Goal: Task Accomplishment & Management: Complete application form

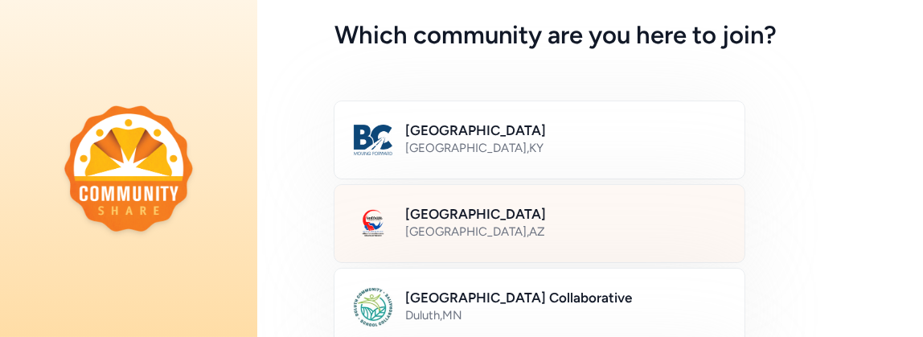
scroll to position [80, 0]
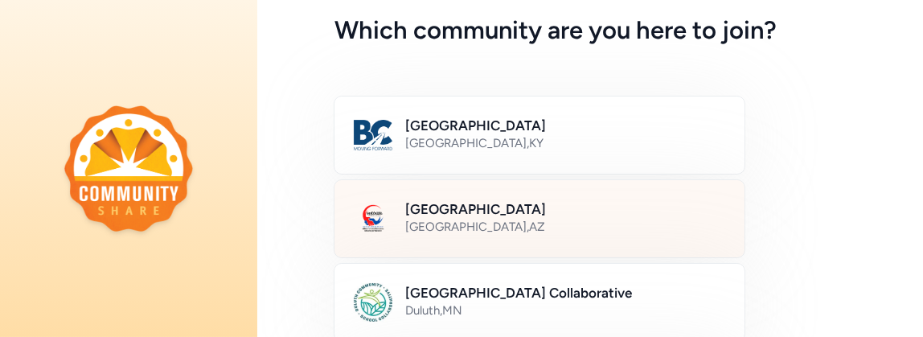
click at [431, 213] on h2 "[GEOGRAPHIC_DATA]" at bounding box center [565, 208] width 320 height 19
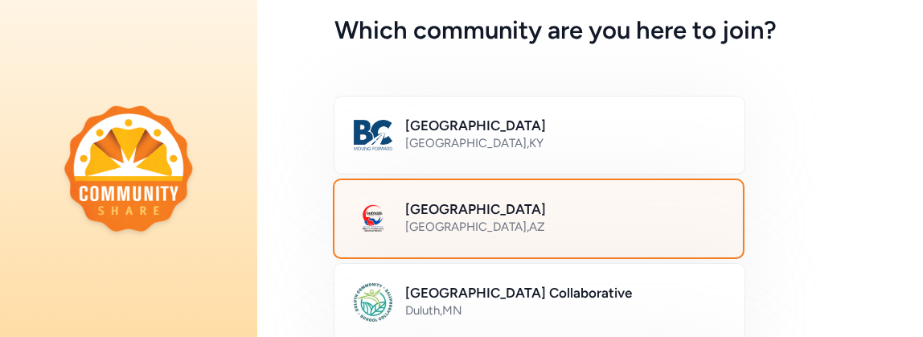
click at [428, 219] on div "[GEOGRAPHIC_DATA] , [GEOGRAPHIC_DATA]" at bounding box center [564, 227] width 318 height 16
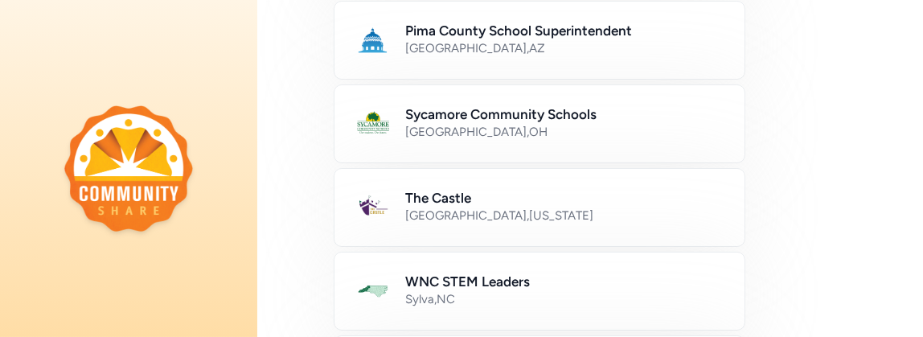
scroll to position [1189, 0]
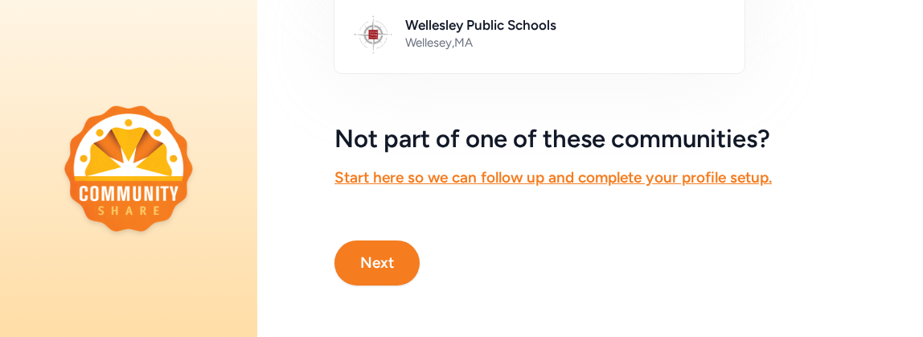
click at [384, 255] on button "Next" at bounding box center [377, 262] width 85 height 45
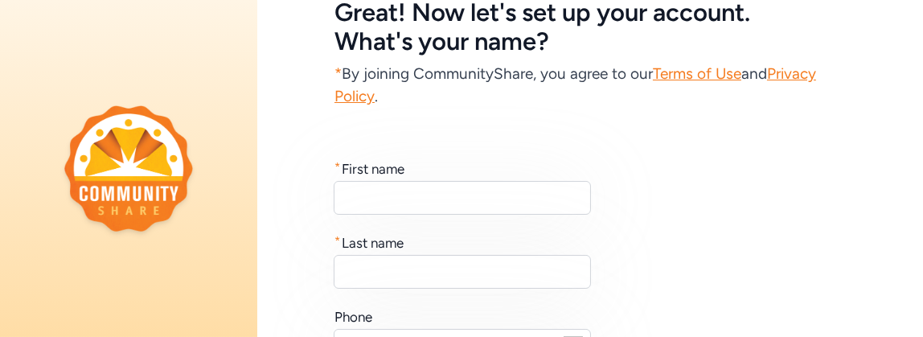
scroll to position [100, 0]
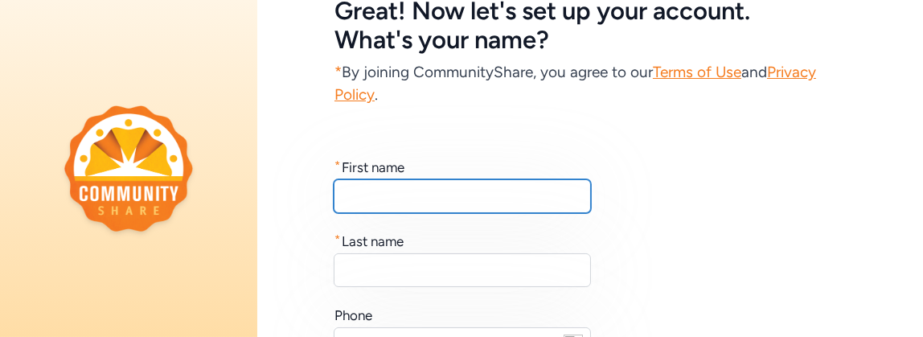
click at [434, 197] on input "text" at bounding box center [462, 196] width 257 height 34
type input "Jacqui"
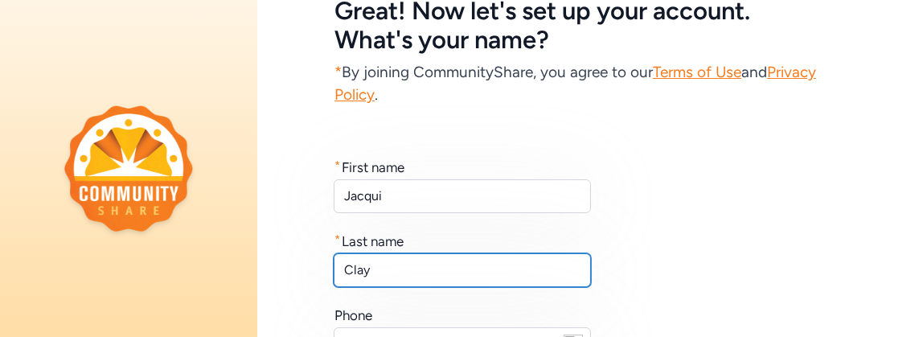
type input "Clay"
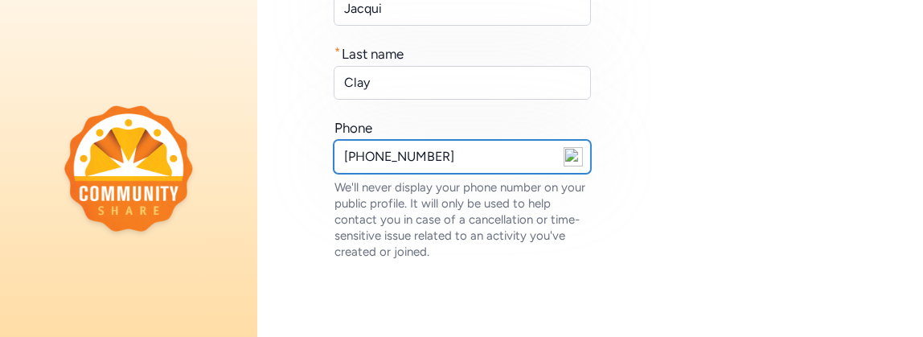
scroll to position [407, 0]
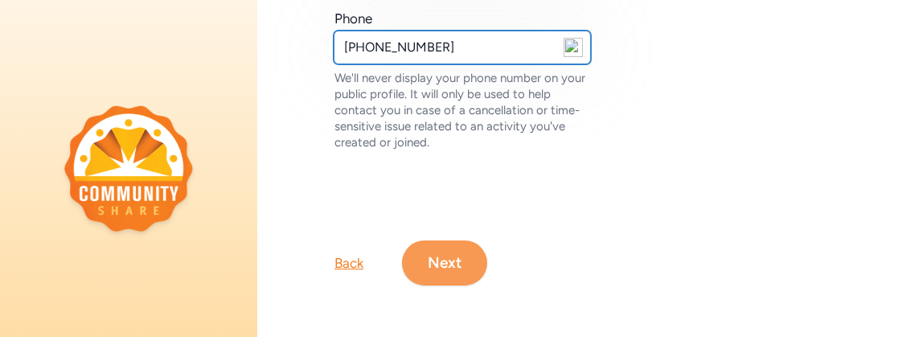
type input "[PHONE_NUMBER]"
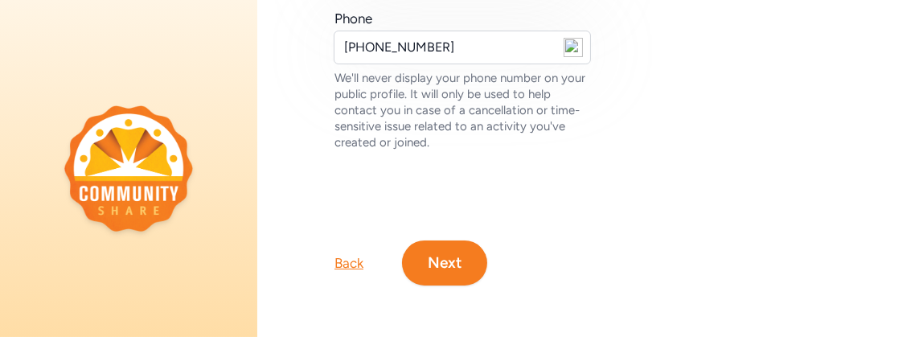
click at [441, 257] on button "Next" at bounding box center [444, 262] width 85 height 45
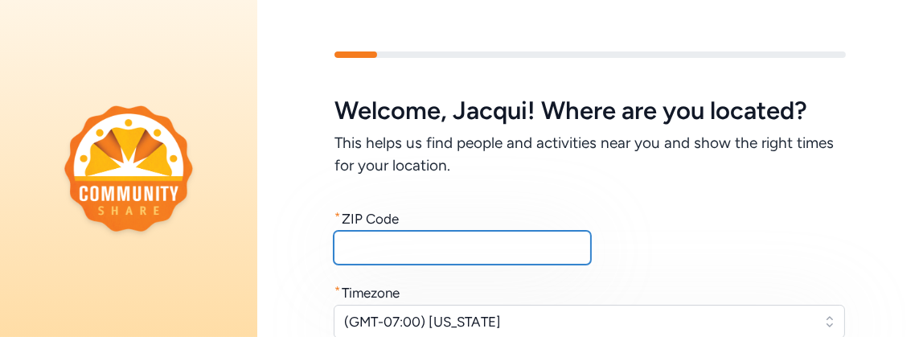
click at [418, 252] on input "text" at bounding box center [462, 248] width 257 height 34
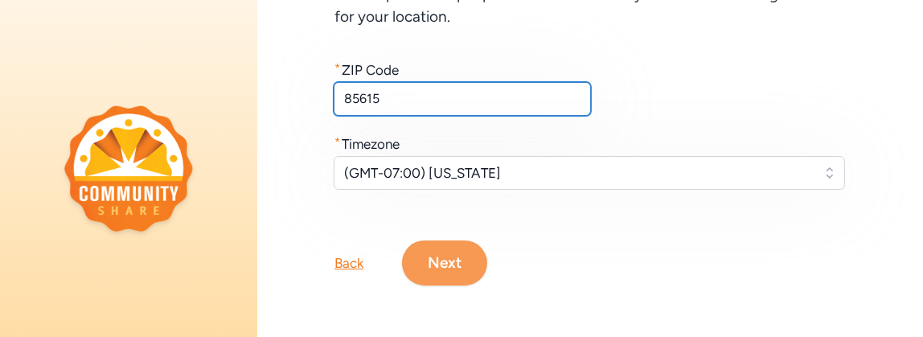
type input "85615"
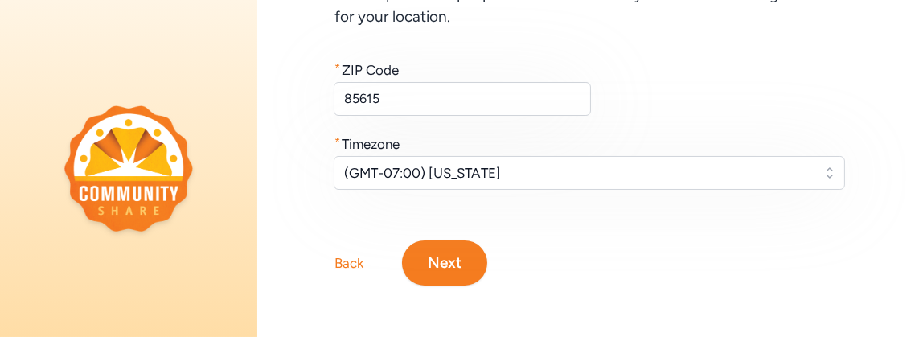
click at [437, 255] on button "Next" at bounding box center [444, 262] width 85 height 45
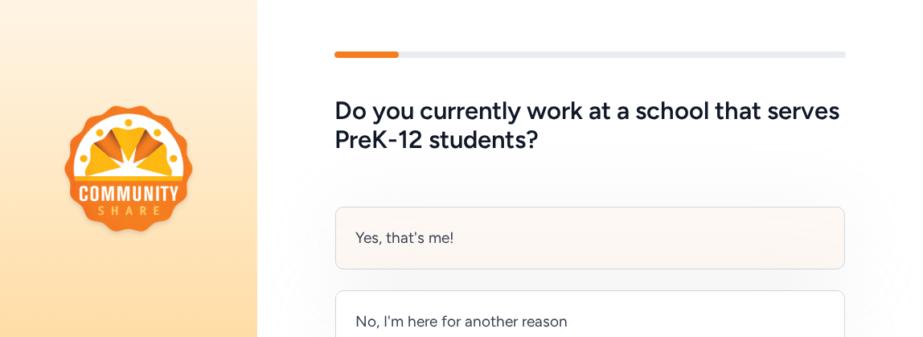
click at [458, 245] on div "Yes, that's me!" at bounding box center [590, 238] width 510 height 63
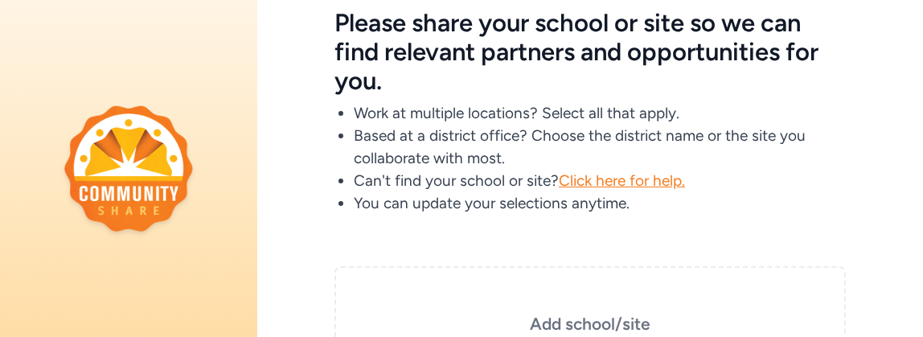
scroll to position [187, 0]
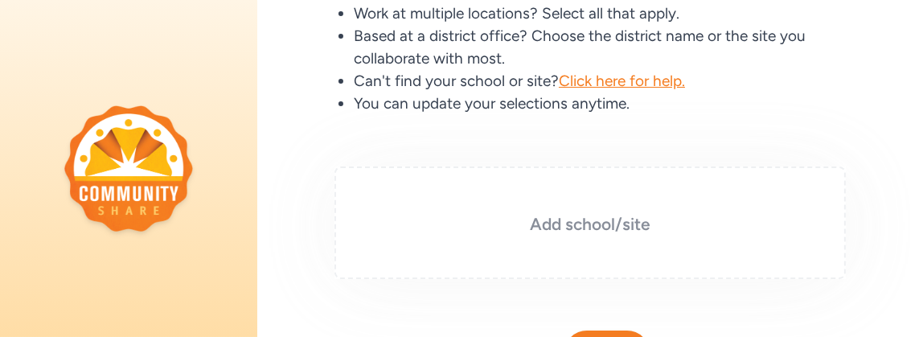
click at [550, 230] on h3 "Add school/site" at bounding box center [590, 224] width 431 height 23
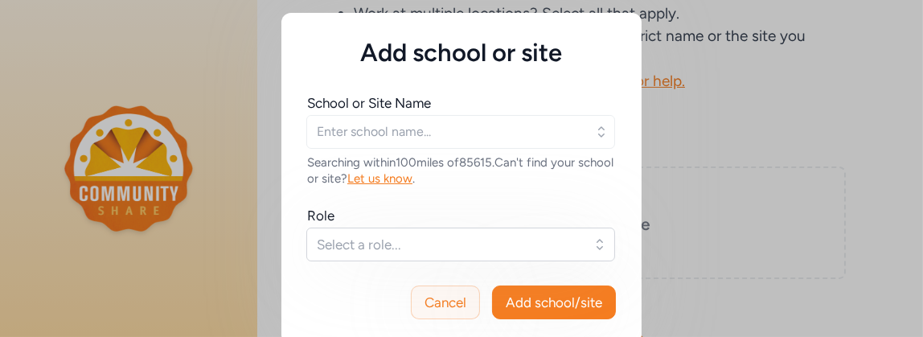
click at [454, 305] on span "Cancel" at bounding box center [446, 302] width 42 height 19
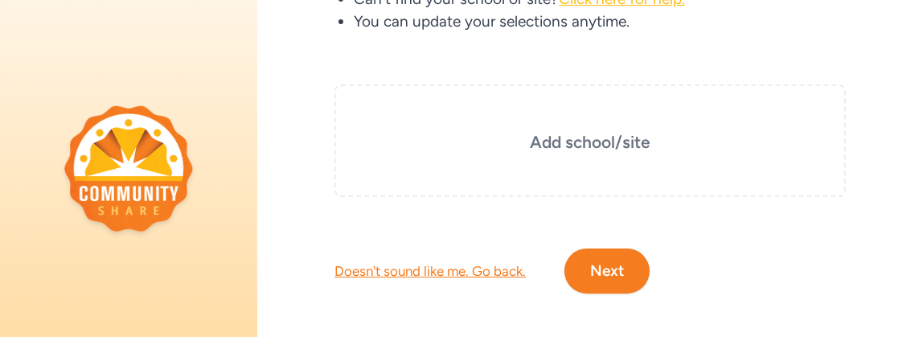
scroll to position [281, 0]
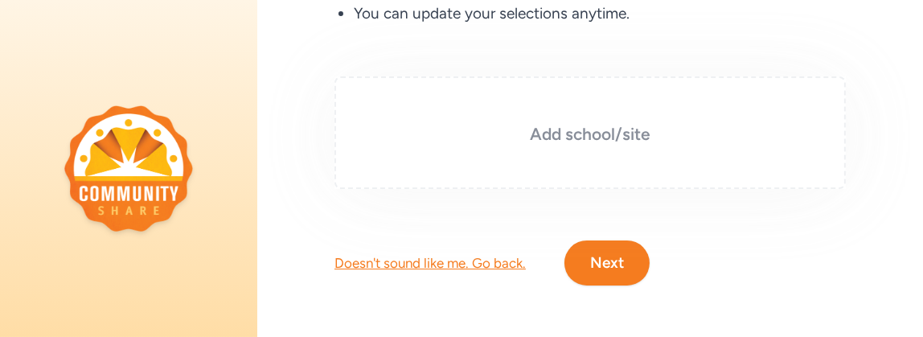
click at [548, 136] on h3 "Add school/site" at bounding box center [590, 134] width 431 height 23
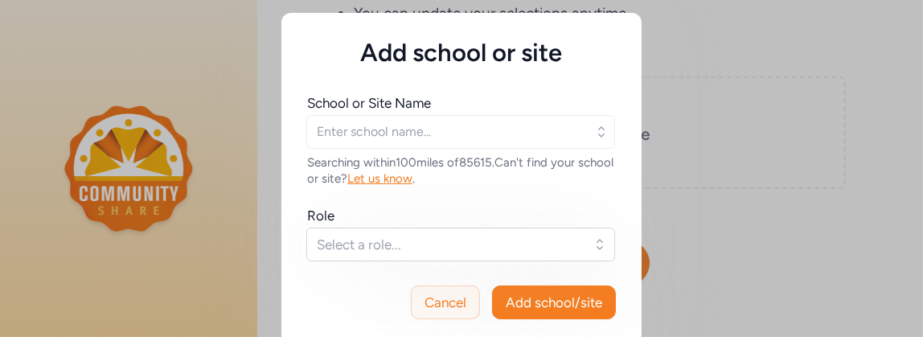
click at [443, 303] on span "Cancel" at bounding box center [446, 302] width 42 height 19
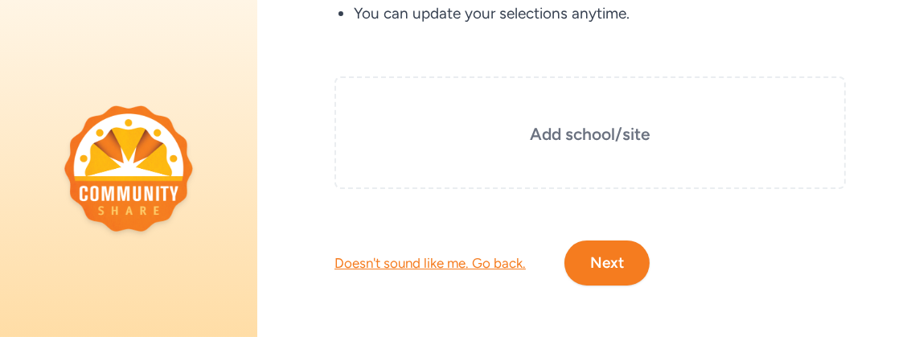
click at [609, 259] on button "Next" at bounding box center [607, 262] width 85 height 45
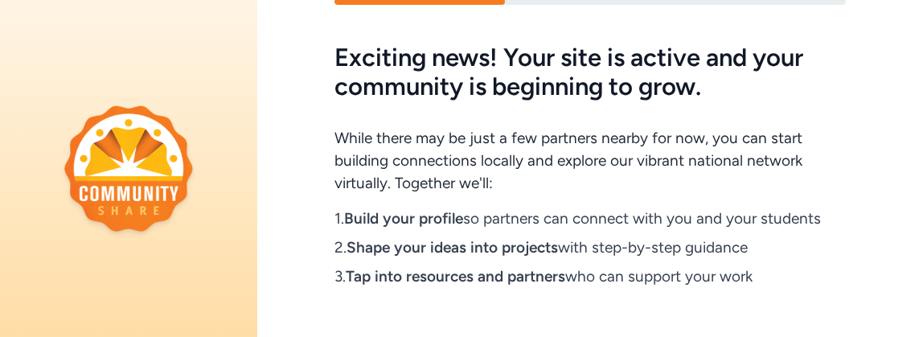
scroll to position [161, 0]
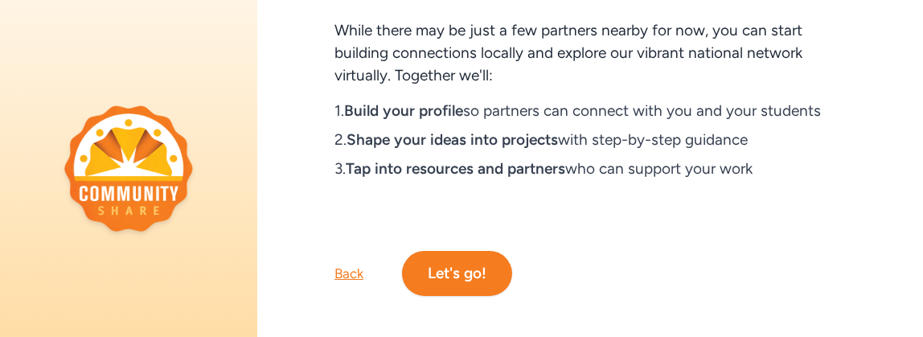
click at [355, 276] on div "Back" at bounding box center [349, 273] width 29 height 19
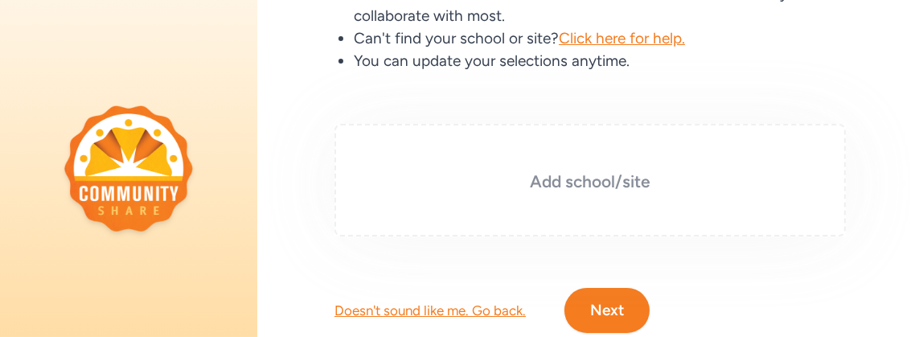
scroll to position [228, 0]
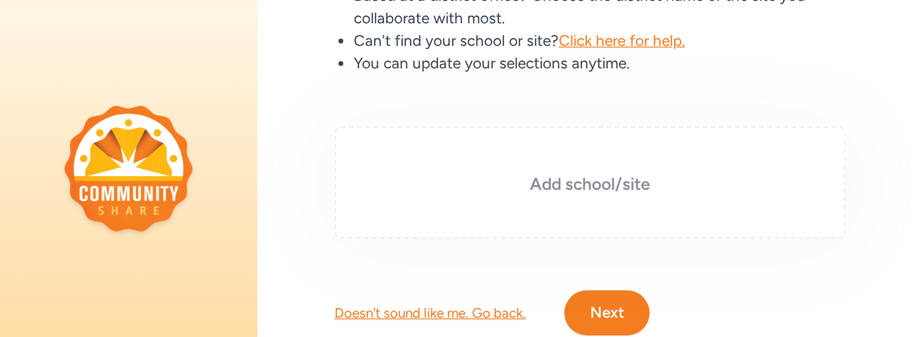
click at [587, 191] on h3 "Add school/site" at bounding box center [590, 184] width 431 height 23
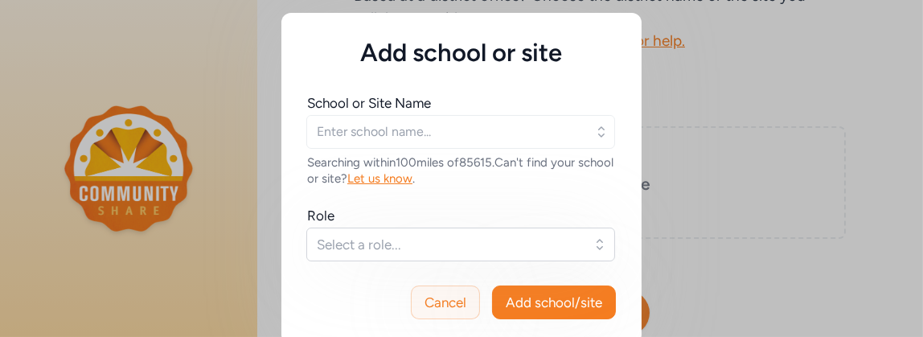
click at [425, 294] on span "Cancel" at bounding box center [446, 302] width 42 height 19
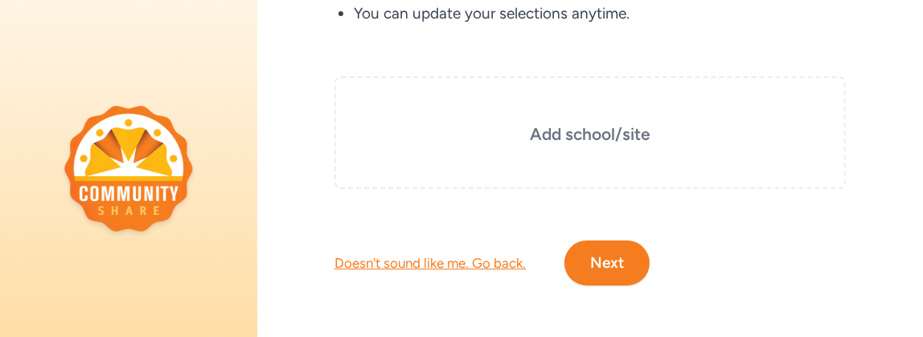
scroll to position [288, 0]
click at [604, 240] on button "Next" at bounding box center [607, 262] width 85 height 45
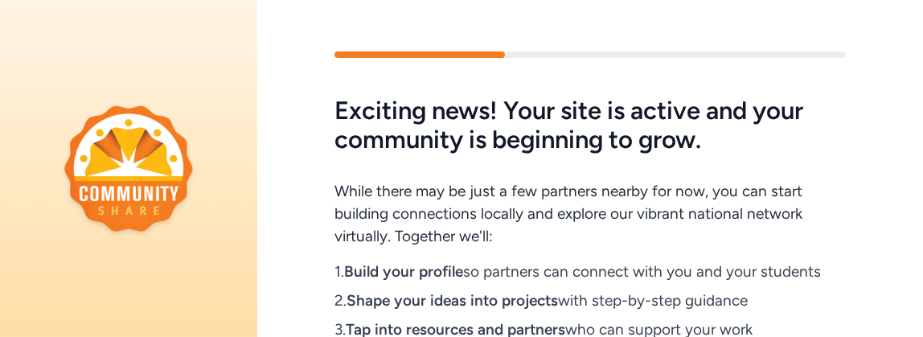
scroll to position [180, 0]
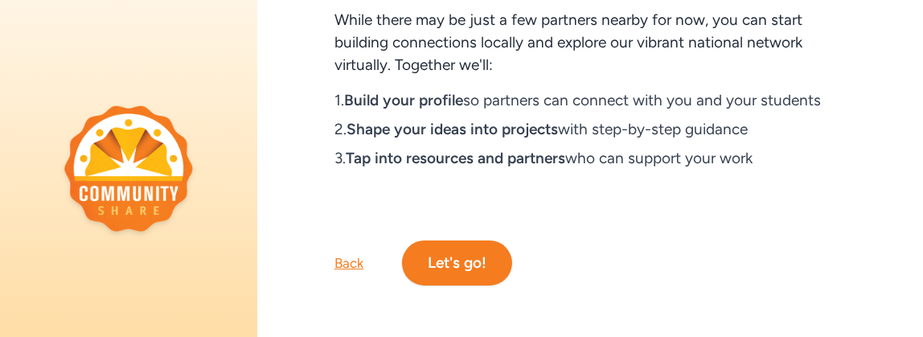
click at [463, 255] on button "Let's go!" at bounding box center [457, 262] width 110 height 45
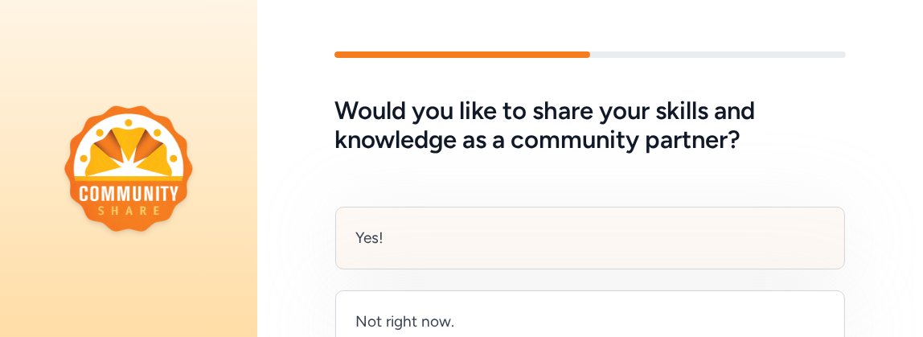
click at [364, 241] on div "Yes!" at bounding box center [369, 238] width 28 height 23
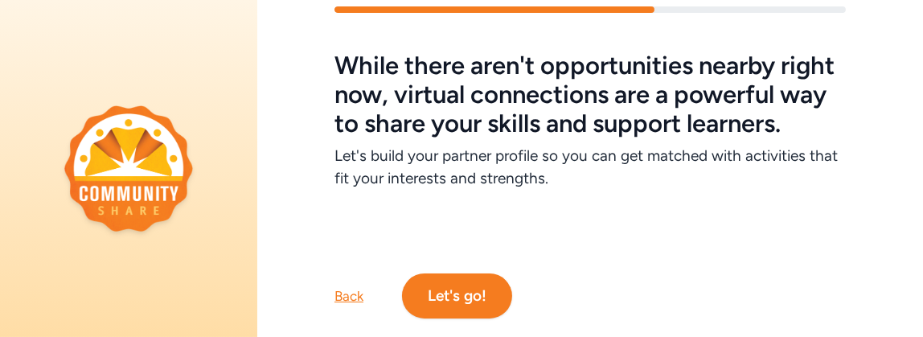
scroll to position [118, 0]
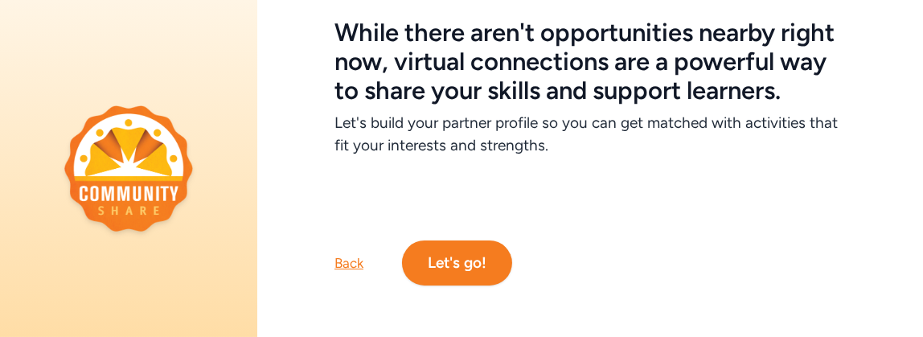
click at [465, 250] on button "Let's go!" at bounding box center [457, 262] width 110 height 45
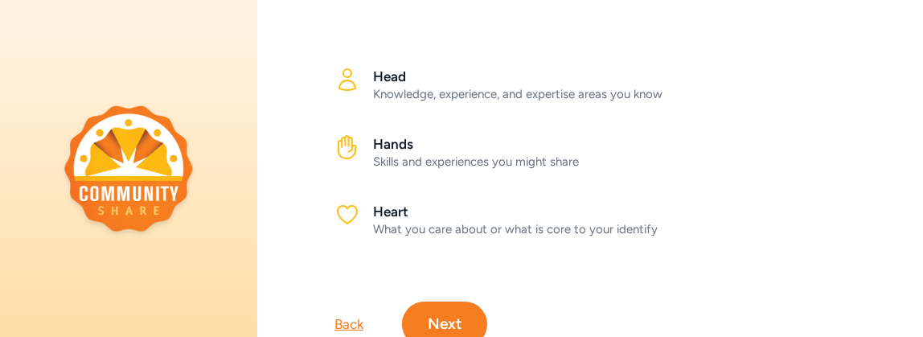
scroll to position [276, 0]
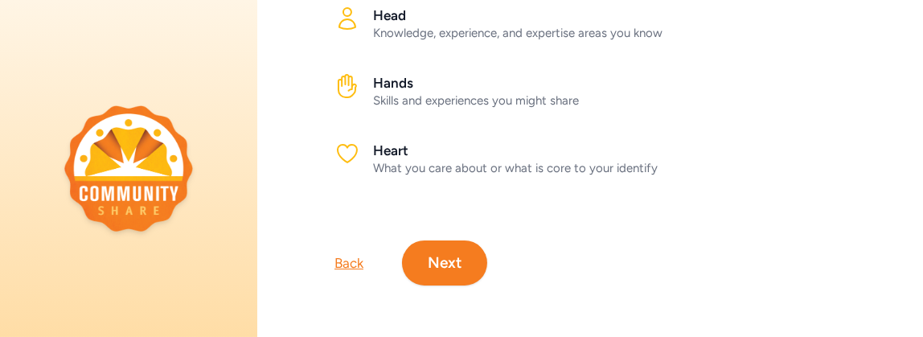
click at [458, 249] on button "Next" at bounding box center [444, 262] width 85 height 45
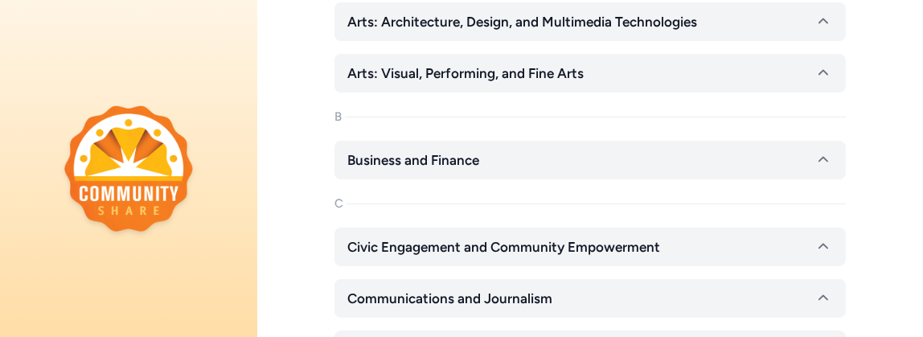
scroll to position [362, 0]
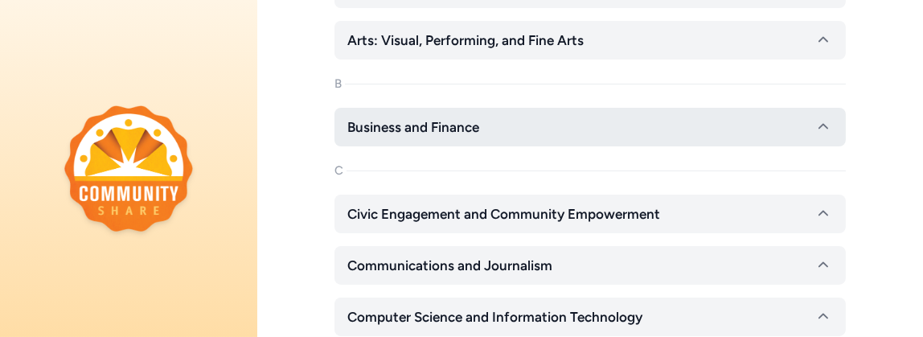
click at [404, 134] on span "Business and Finance" at bounding box center [413, 126] width 132 height 19
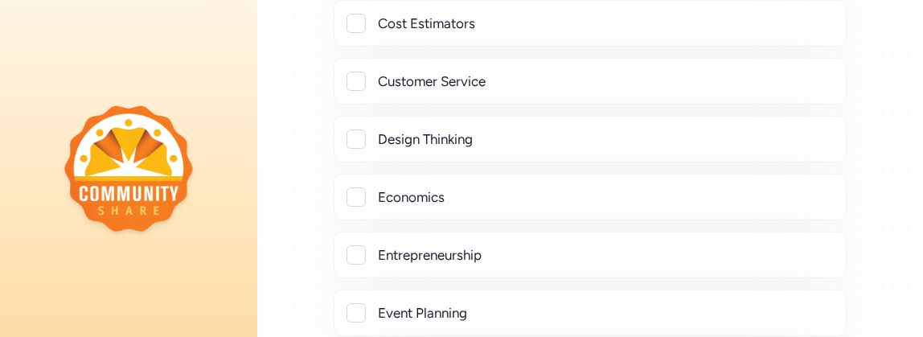
scroll to position [885, 0]
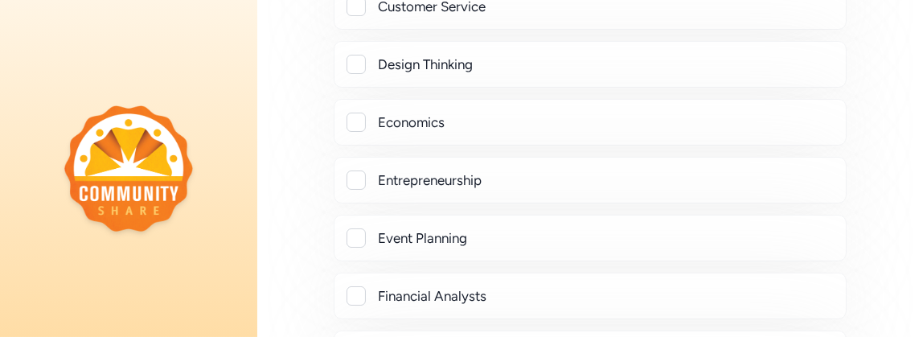
click at [363, 178] on div at bounding box center [356, 179] width 19 height 19
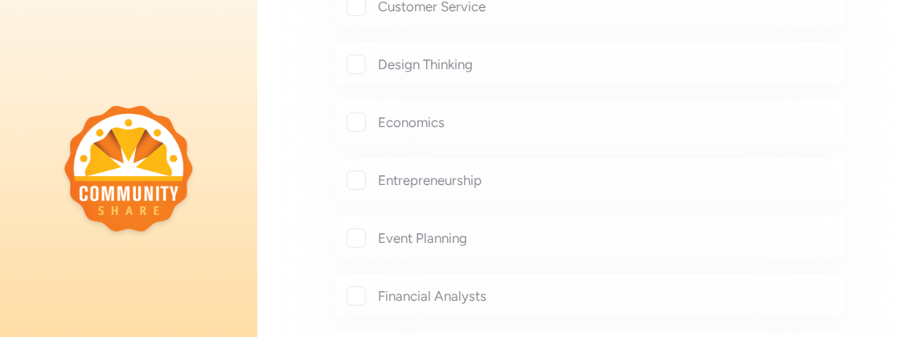
checkbox input "true"
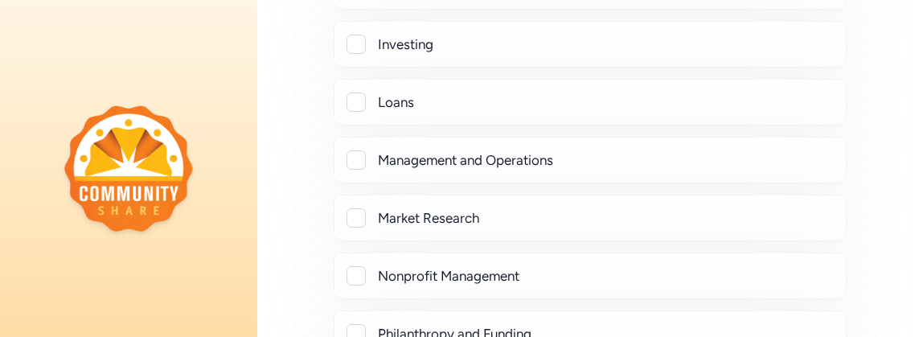
scroll to position [1527, 0]
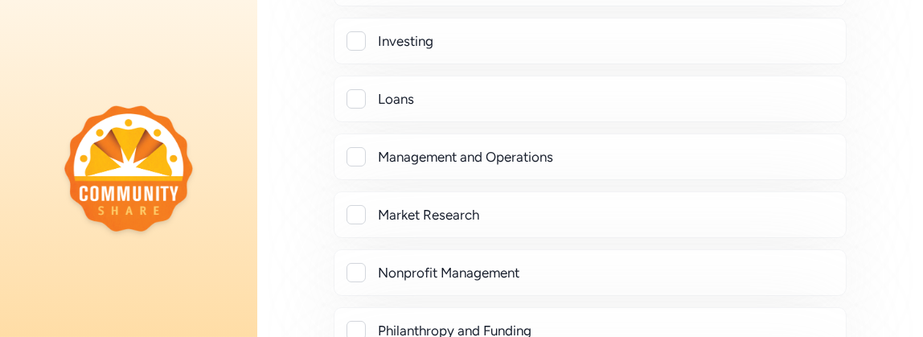
click at [376, 147] on div "Management and Operations" at bounding box center [590, 156] width 486 height 19
click at [364, 147] on div at bounding box center [356, 156] width 19 height 19
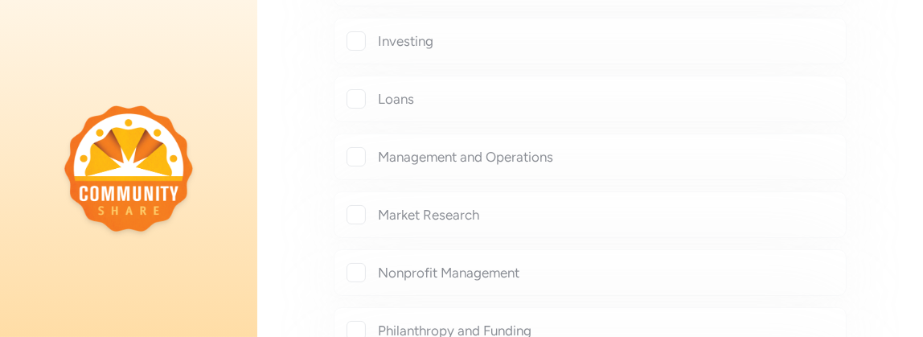
checkbox input "true"
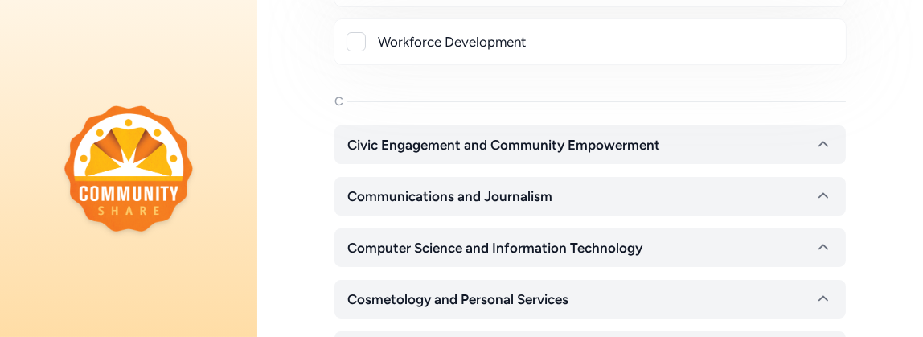
scroll to position [2271, 0]
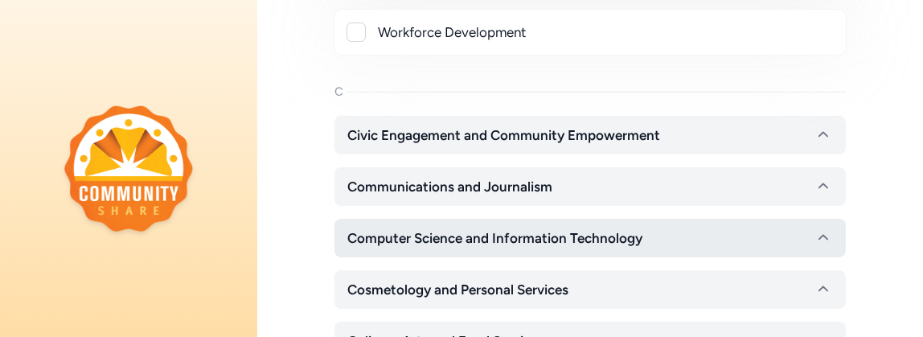
click at [814, 228] on icon "button" at bounding box center [823, 237] width 19 height 19
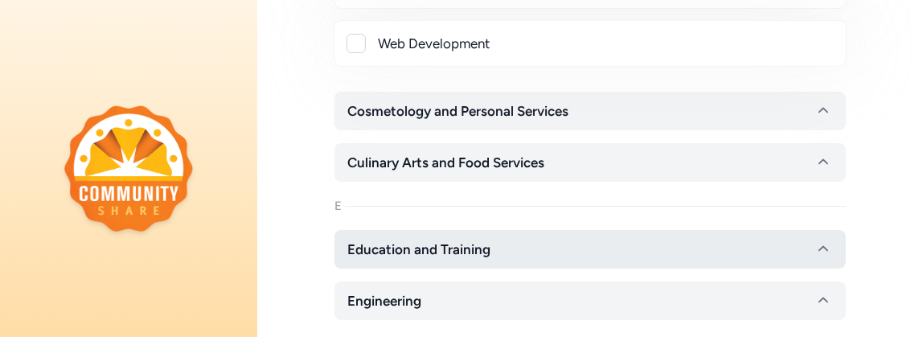
scroll to position [3277, 0]
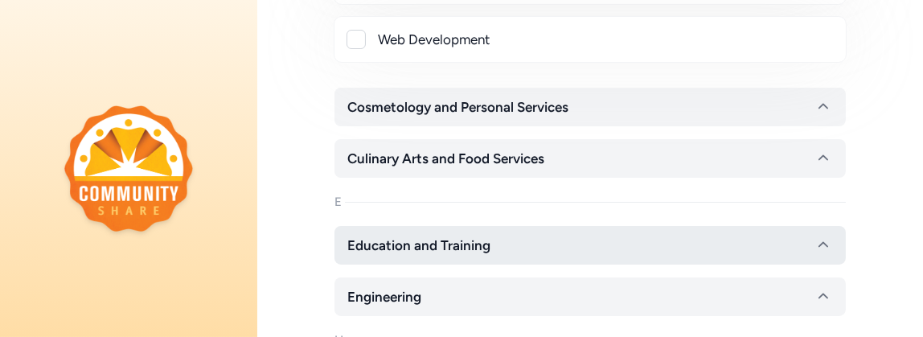
drag, startPoint x: 817, startPoint y: 224, endPoint x: 824, endPoint y: 232, distance: 9.7
click at [820, 236] on icon "button" at bounding box center [823, 245] width 19 height 19
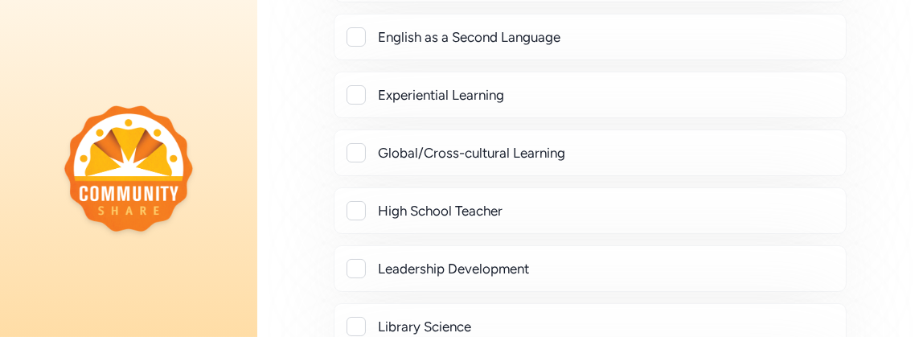
scroll to position [4121, 0]
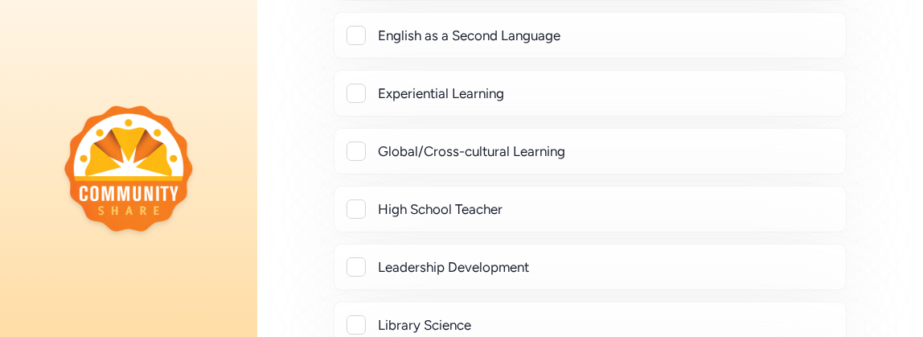
click at [359, 257] on div at bounding box center [356, 266] width 19 height 19
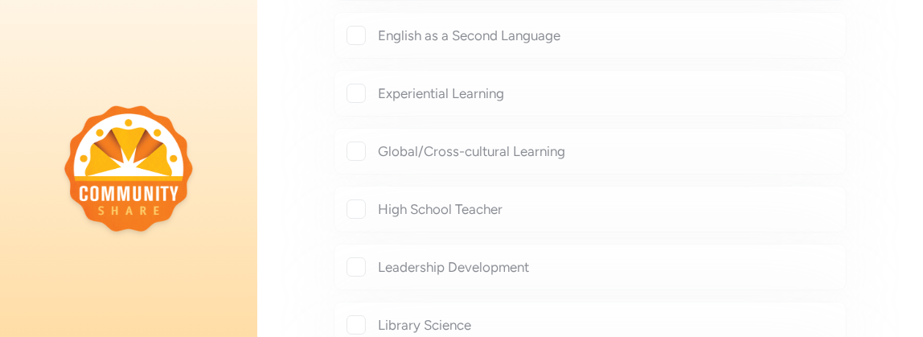
checkbox input "true"
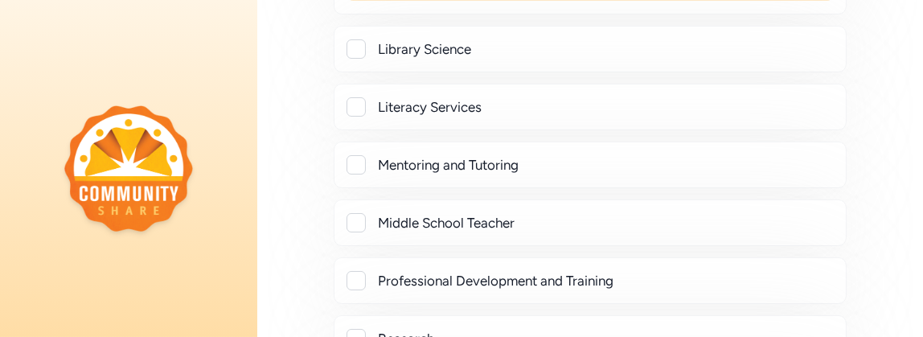
scroll to position [4362, 0]
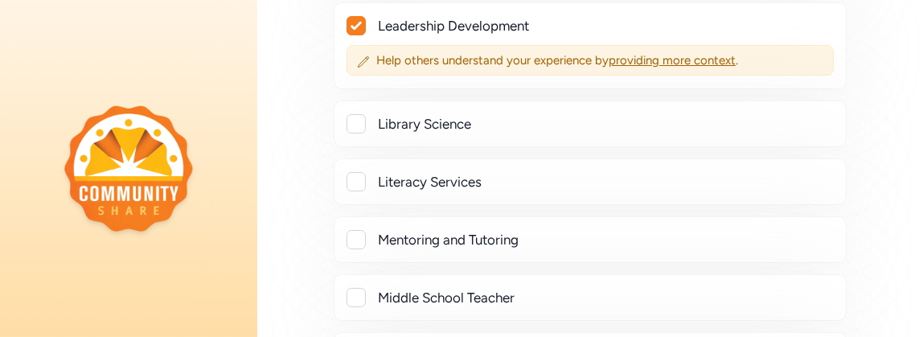
click at [360, 158] on div "Literacy Services" at bounding box center [590, 181] width 513 height 47
click at [359, 172] on div at bounding box center [356, 181] width 19 height 19
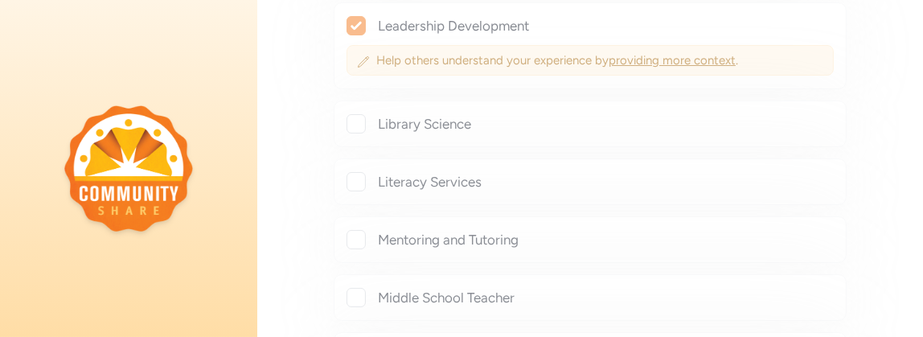
checkbox input "true"
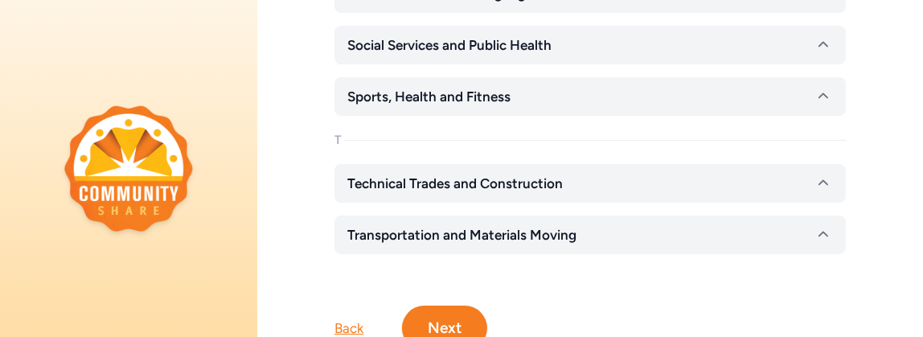
scroll to position [5836, 0]
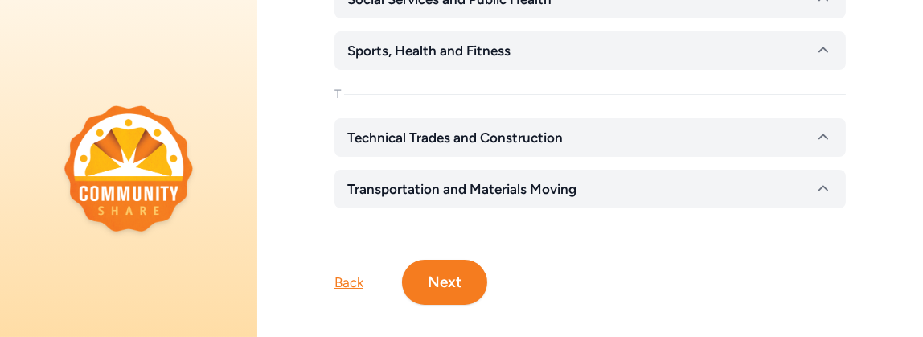
click at [433, 260] on button "Next" at bounding box center [444, 282] width 85 height 45
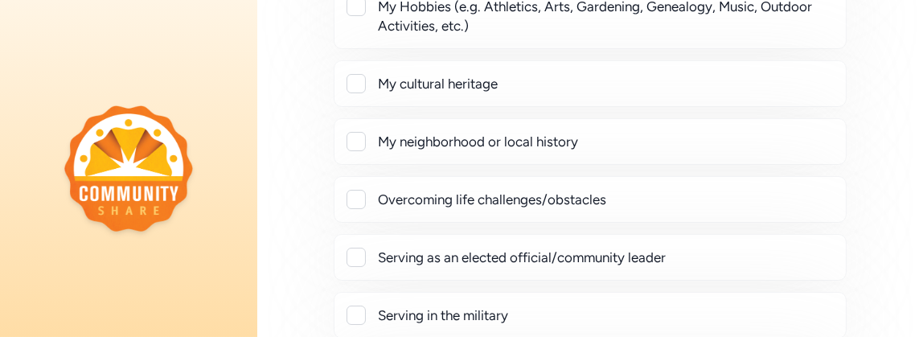
scroll to position [281, 0]
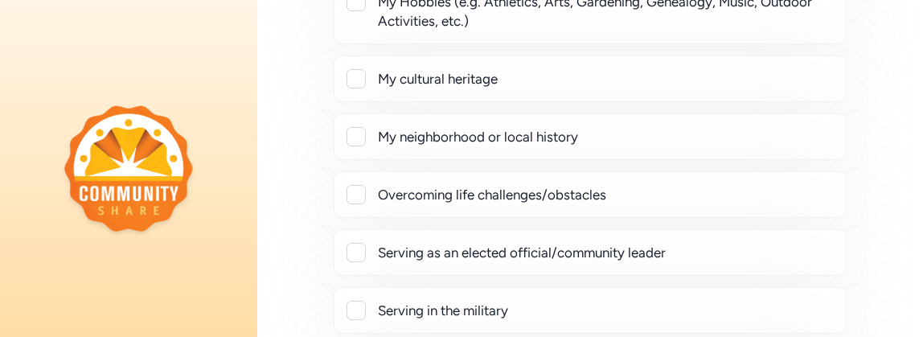
click at [370, 248] on div "Serving as an elected official/community leader" at bounding box center [590, 252] width 486 height 19
click at [362, 249] on div at bounding box center [356, 252] width 19 height 19
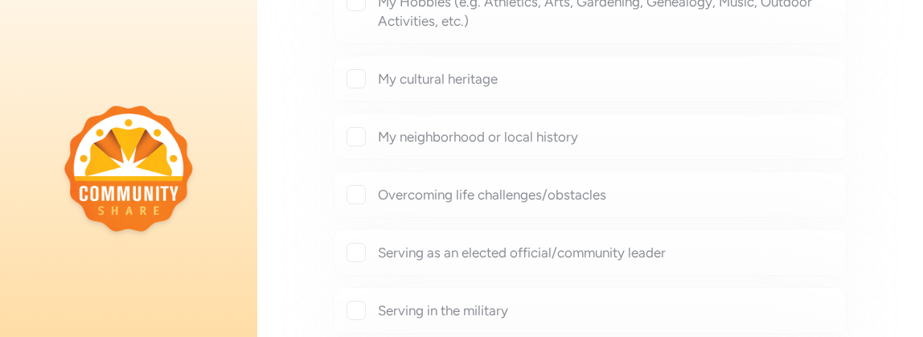
checkbox input "true"
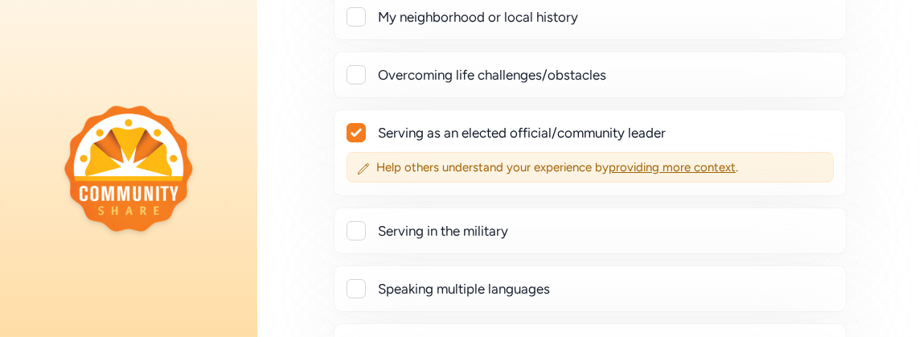
scroll to position [421, 0]
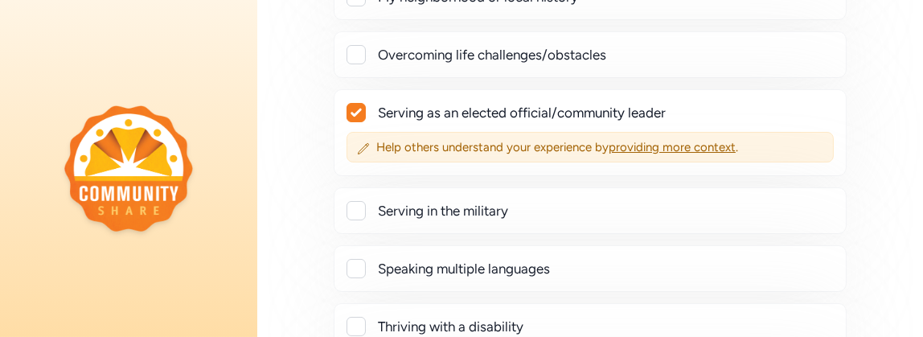
click at [359, 201] on div at bounding box center [356, 210] width 19 height 19
checkbox input "true"
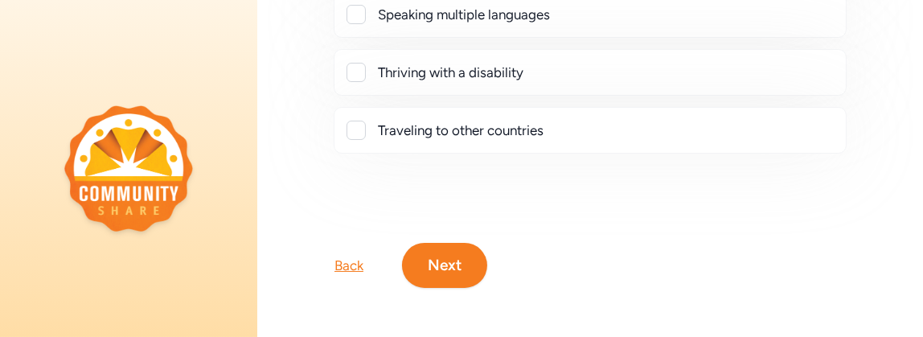
scroll to position [724, 0]
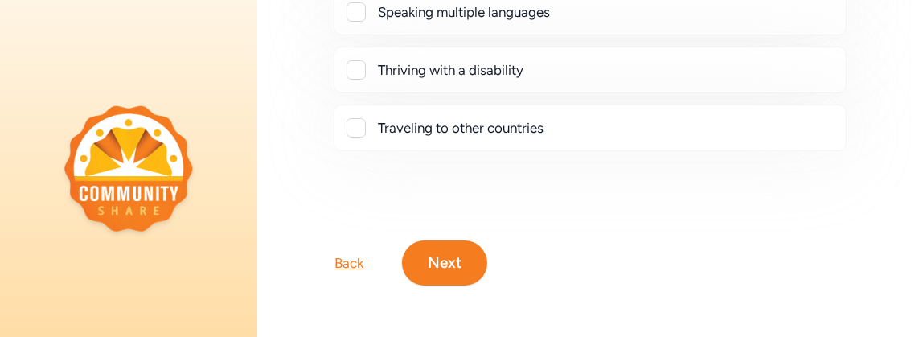
click at [436, 244] on button "Next" at bounding box center [444, 262] width 85 height 45
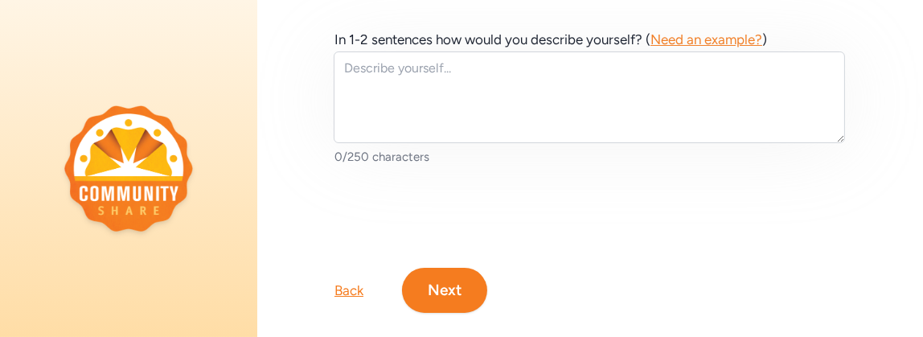
scroll to position [236, 0]
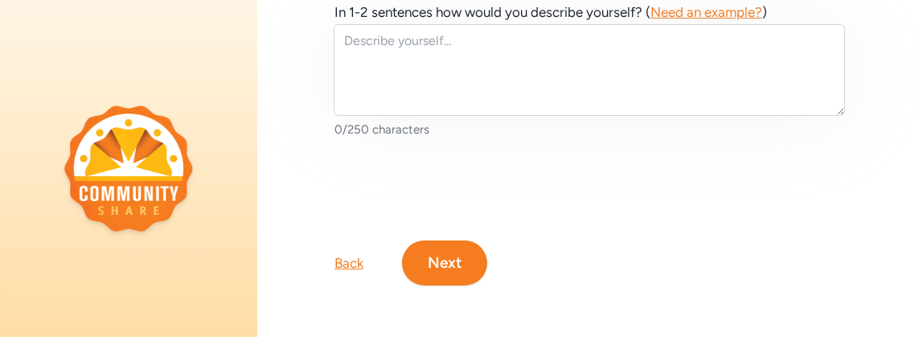
click at [437, 240] on button "Next" at bounding box center [444, 262] width 85 height 45
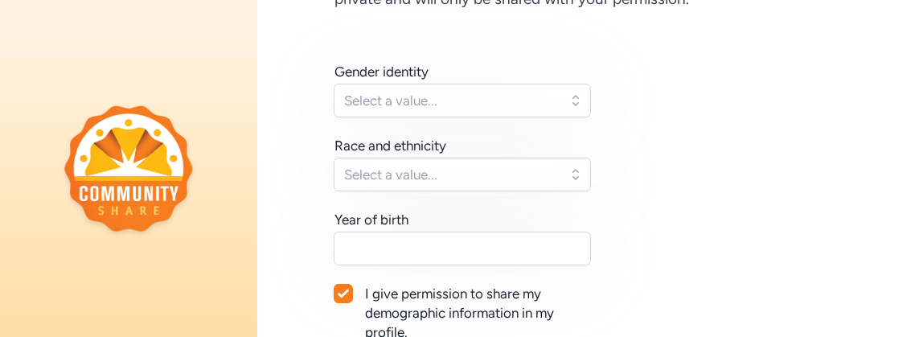
scroll to position [201, 0]
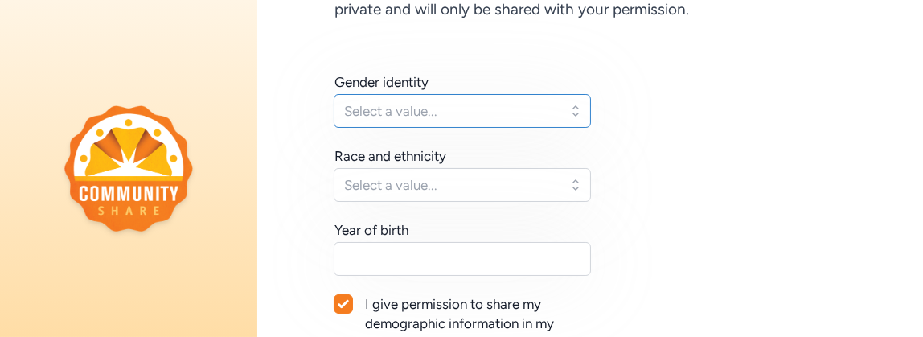
click at [581, 114] on button "Select a value..." at bounding box center [462, 111] width 257 height 34
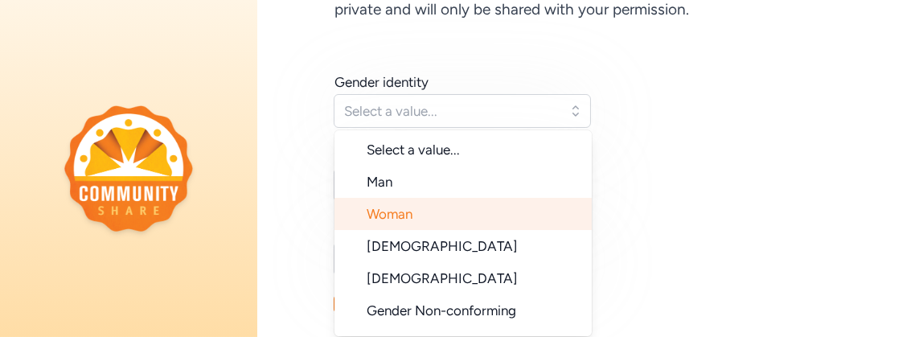
click at [437, 218] on li "Woman" at bounding box center [463, 214] width 257 height 32
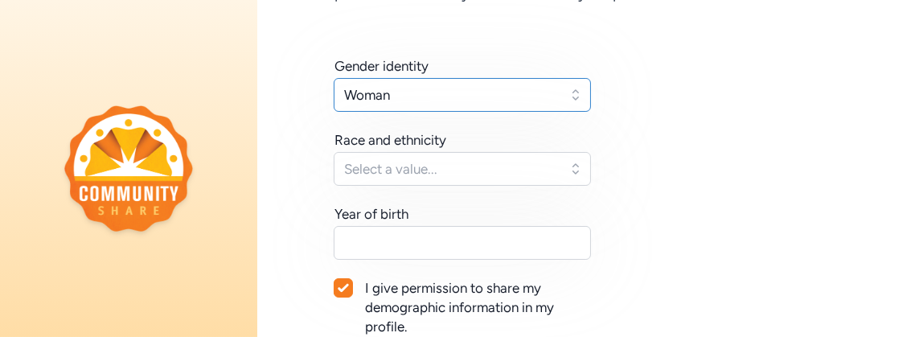
scroll to position [221, 0]
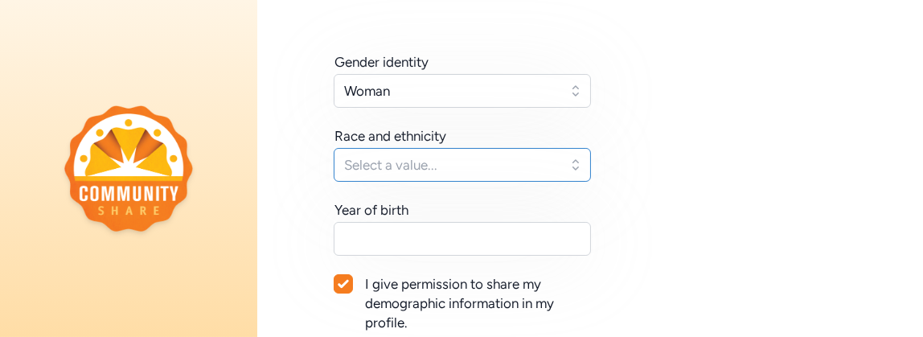
click at [581, 160] on button "Select a value..." at bounding box center [462, 165] width 257 height 34
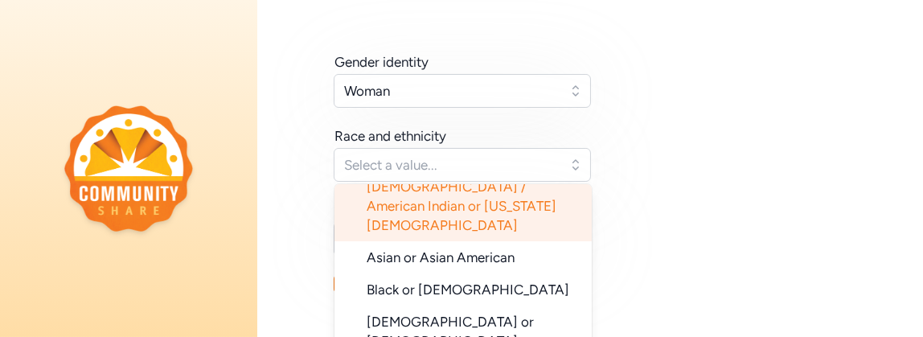
scroll to position [40, 0]
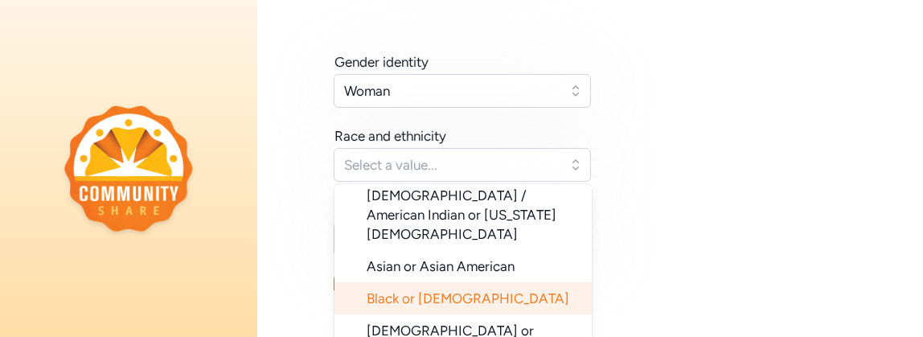
click at [486, 290] on span "Black or [DEMOGRAPHIC_DATA]" at bounding box center [468, 298] width 203 height 16
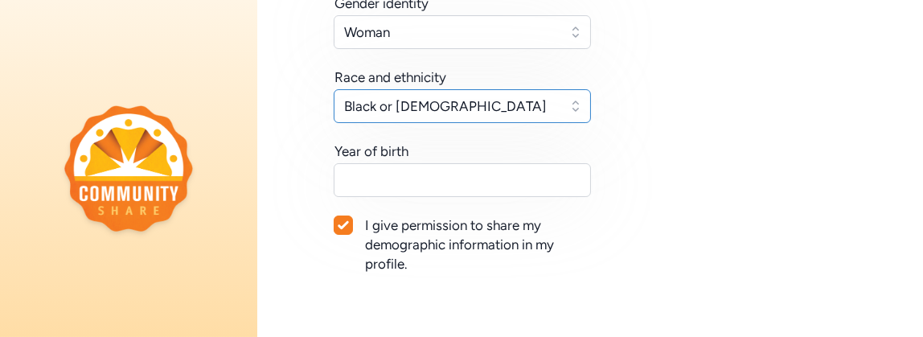
scroll to position [281, 0]
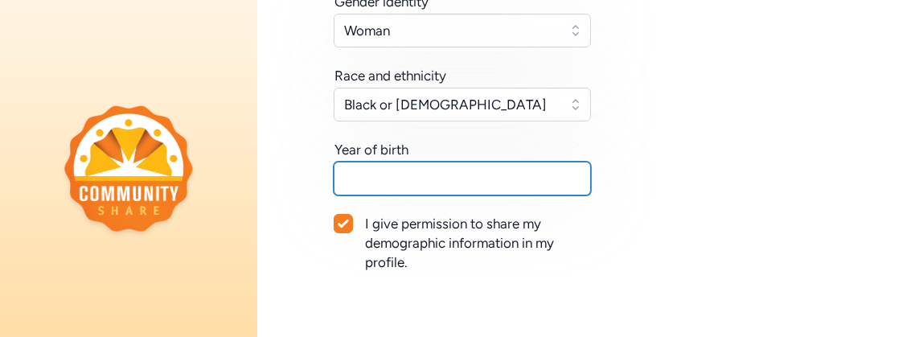
click at [457, 181] on input "text" at bounding box center [462, 179] width 257 height 34
type input "2"
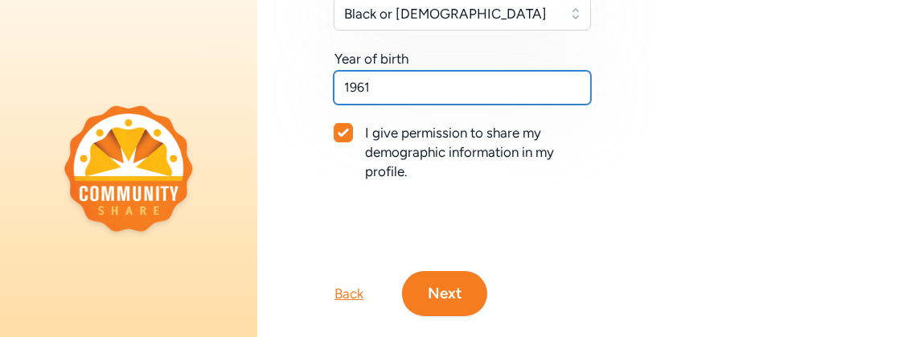
scroll to position [413, 0]
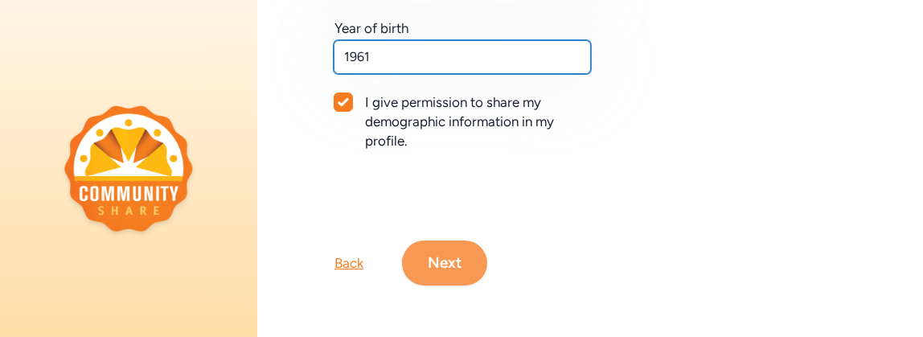
type input "1961"
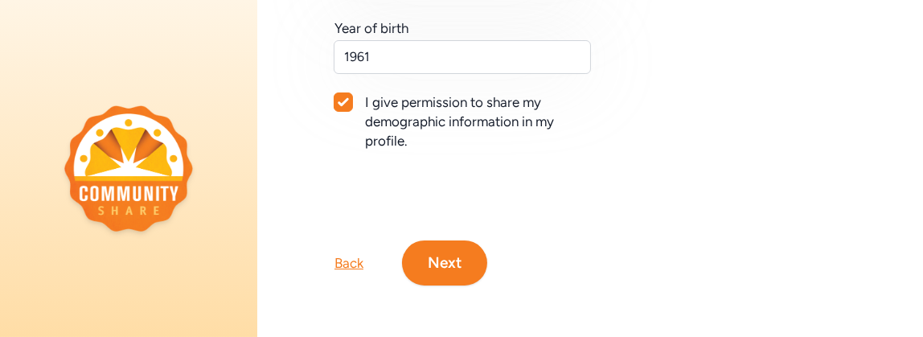
click at [454, 252] on button "Next" at bounding box center [444, 262] width 85 height 45
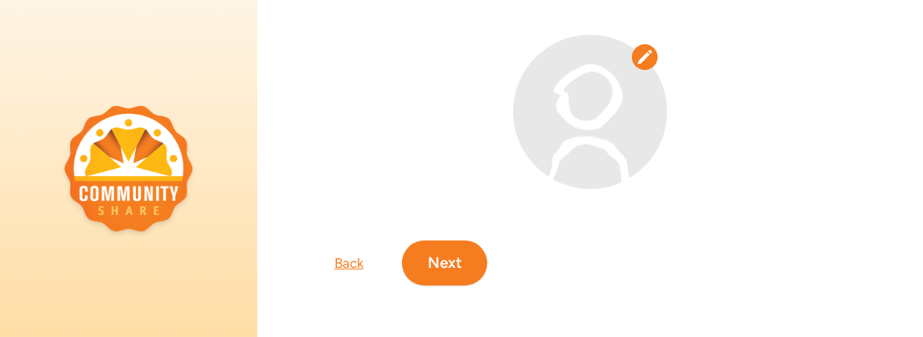
scroll to position [234, 0]
click at [638, 50] on icon at bounding box center [645, 57] width 14 height 14
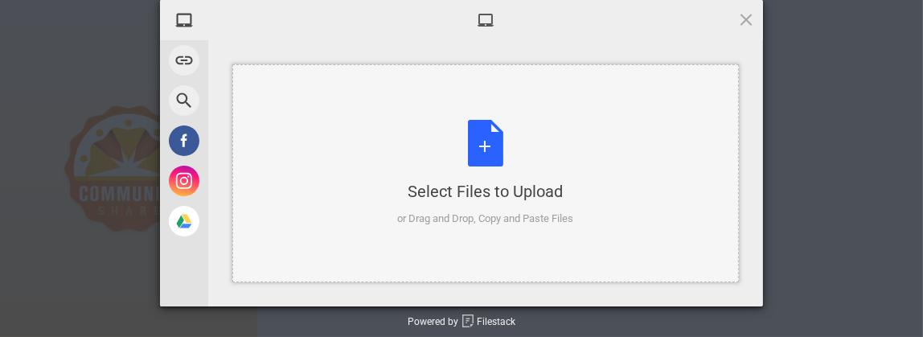
click at [479, 152] on div "Select Files to Upload or Drag and Drop, Copy and Paste Files" at bounding box center [486, 173] width 176 height 107
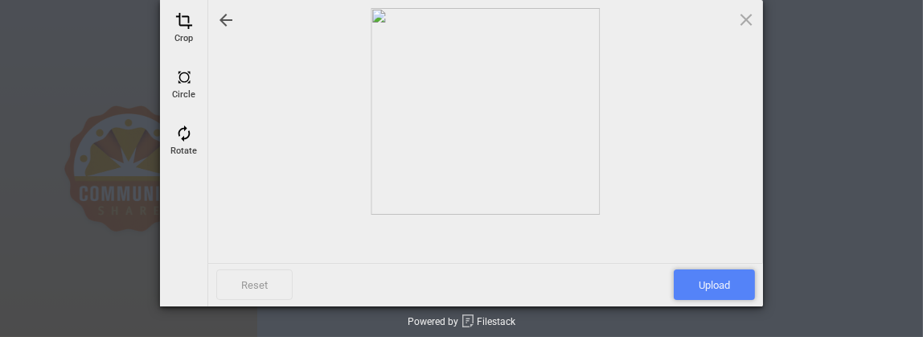
click at [729, 286] on span "Upload" at bounding box center [714, 284] width 81 height 31
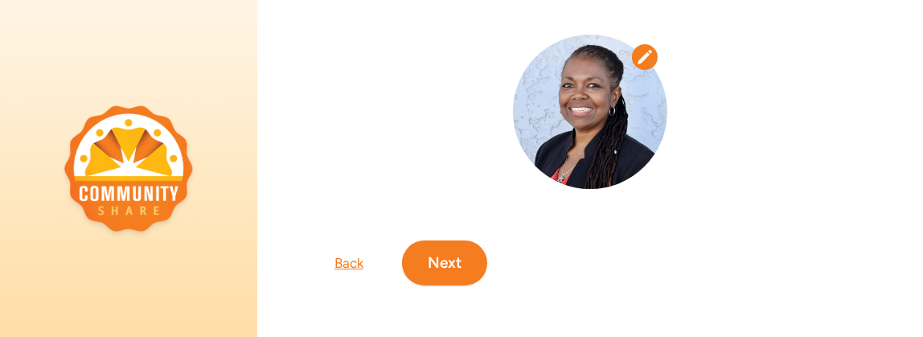
click at [421, 254] on button "Next" at bounding box center [444, 262] width 85 height 45
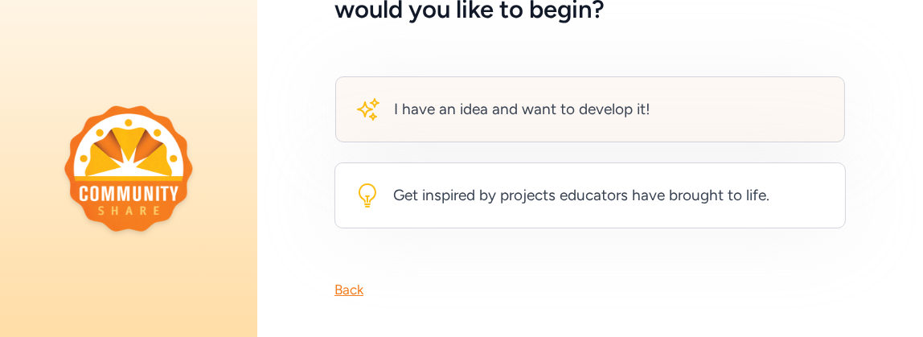
scroll to position [141, 0]
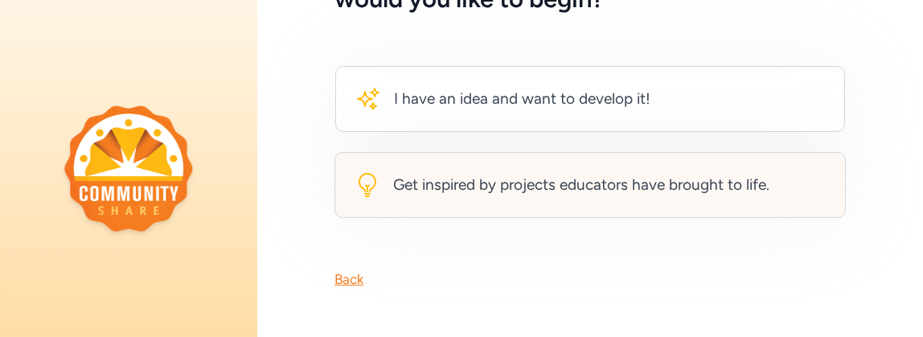
click at [544, 207] on div "Get inspired by projects educators have brought to life." at bounding box center [590, 185] width 511 height 66
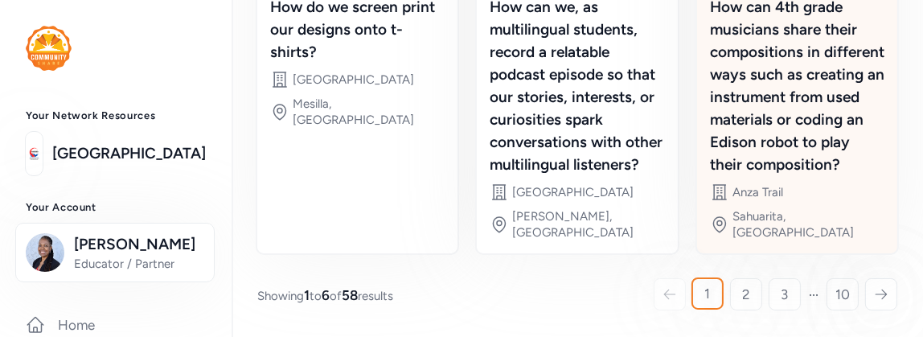
scroll to position [866, 0]
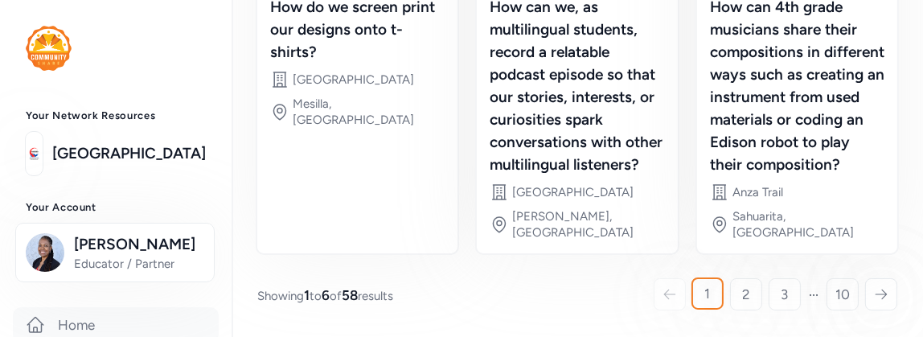
click at [98, 325] on link "Home" at bounding box center [116, 324] width 206 height 35
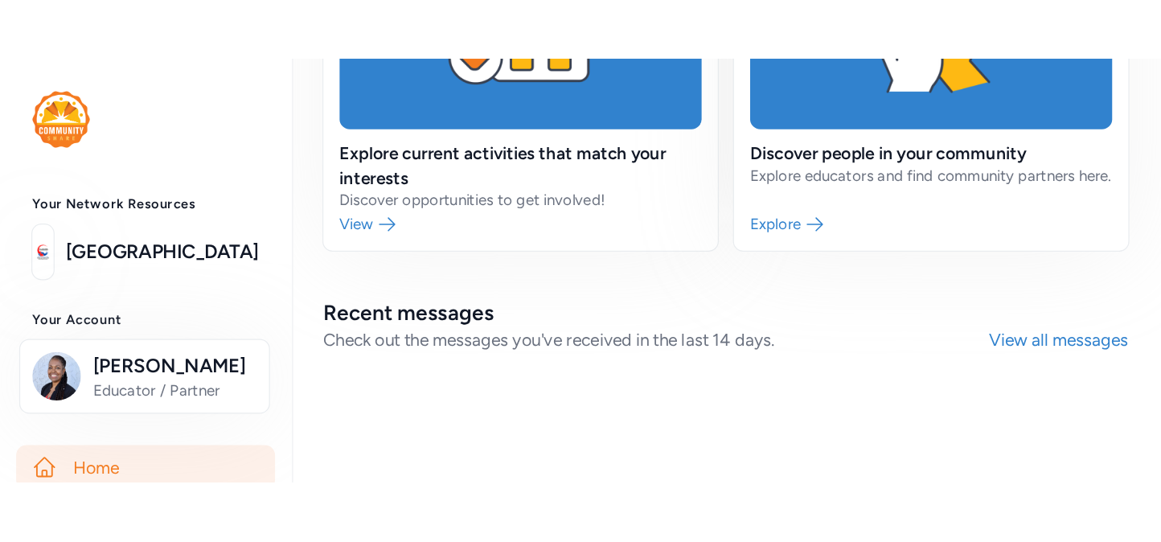
scroll to position [746, 0]
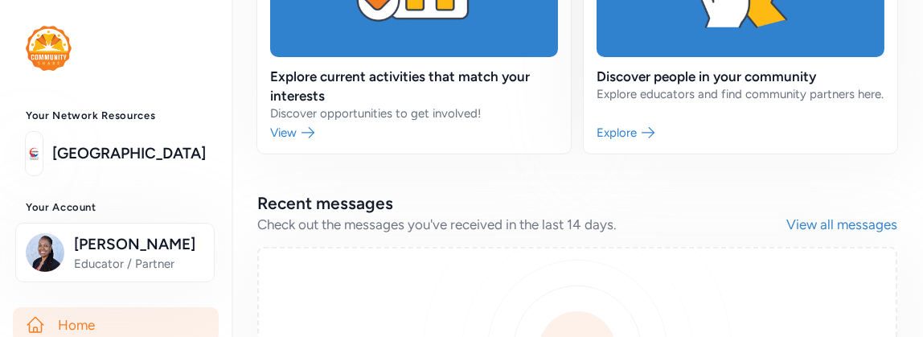
click at [83, 325] on link "Home" at bounding box center [116, 324] width 206 height 35
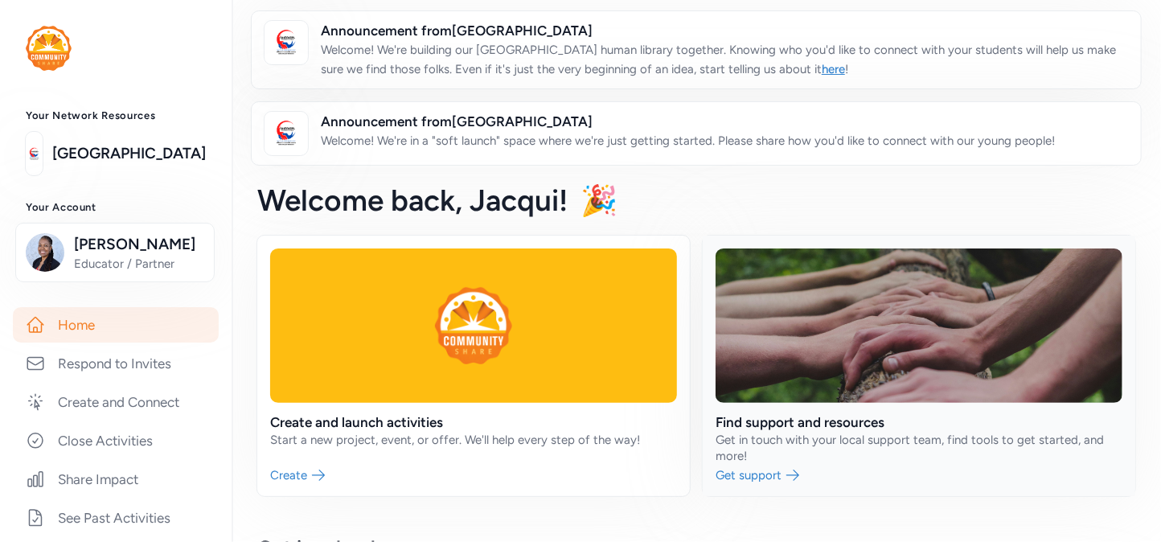
scroll to position [0, 0]
